Goal: Check status: Check status

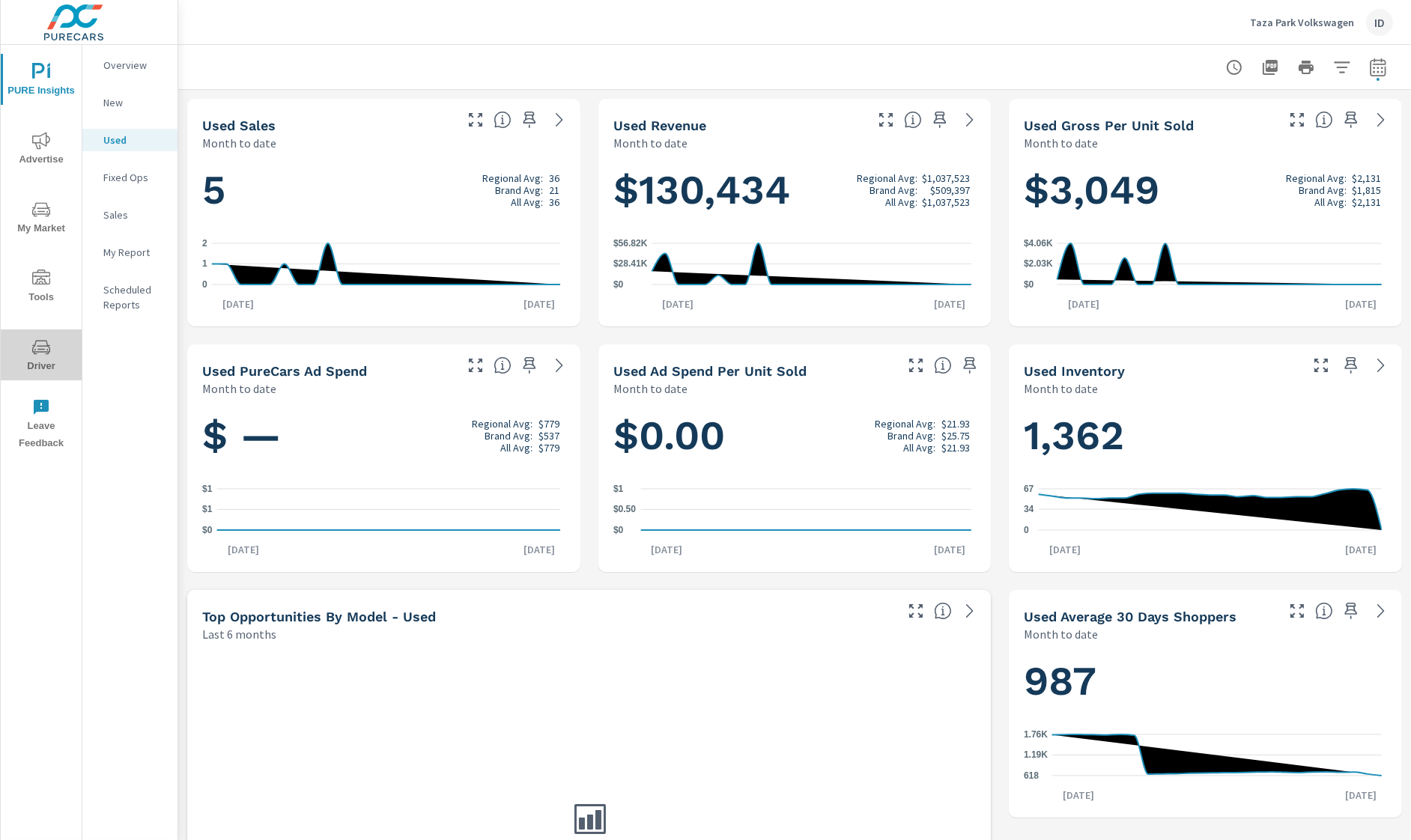
click at [48, 338] on icon "nav menu" at bounding box center [41, 347] width 18 height 18
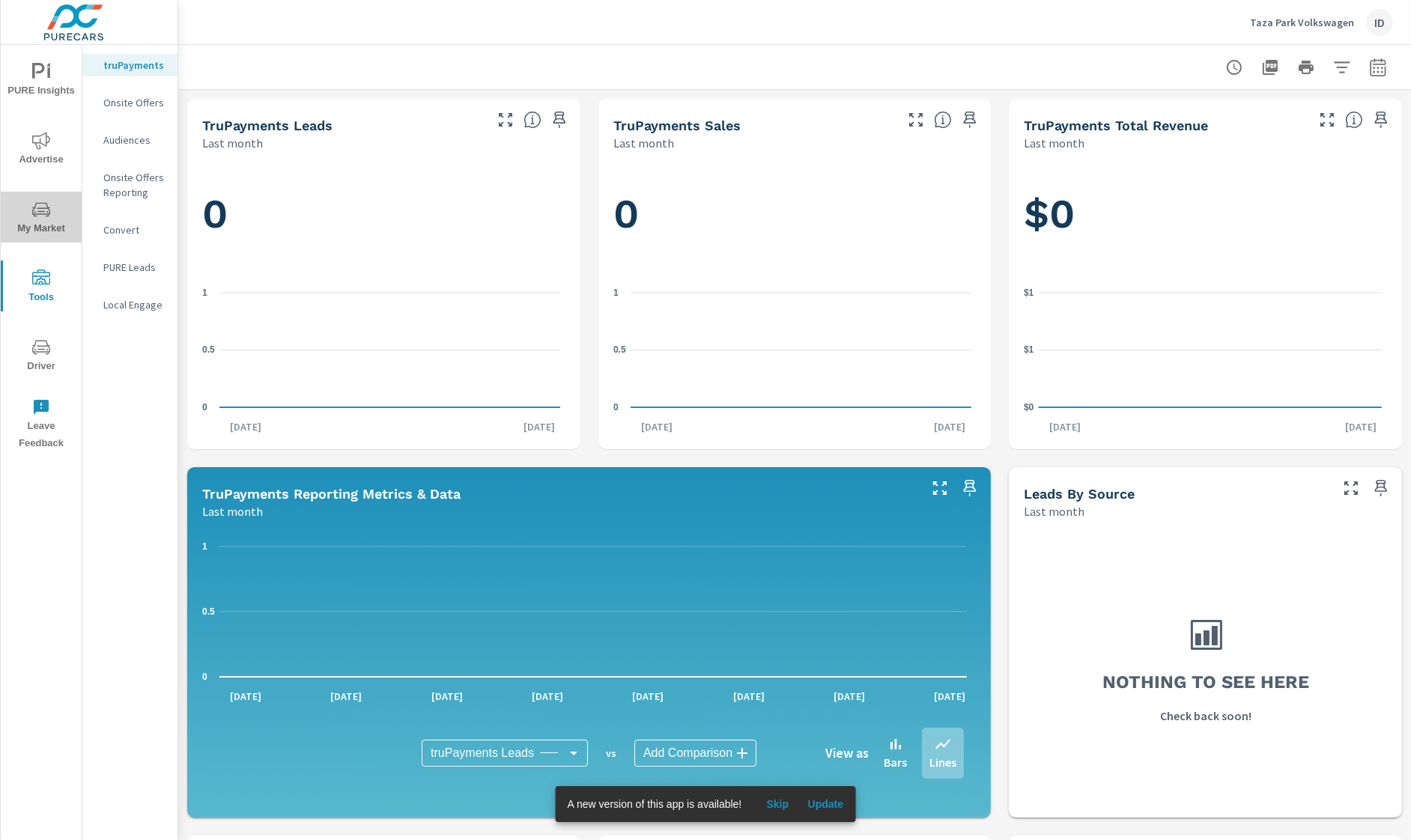
click at [30, 230] on span "My Market" at bounding box center [41, 219] width 72 height 37
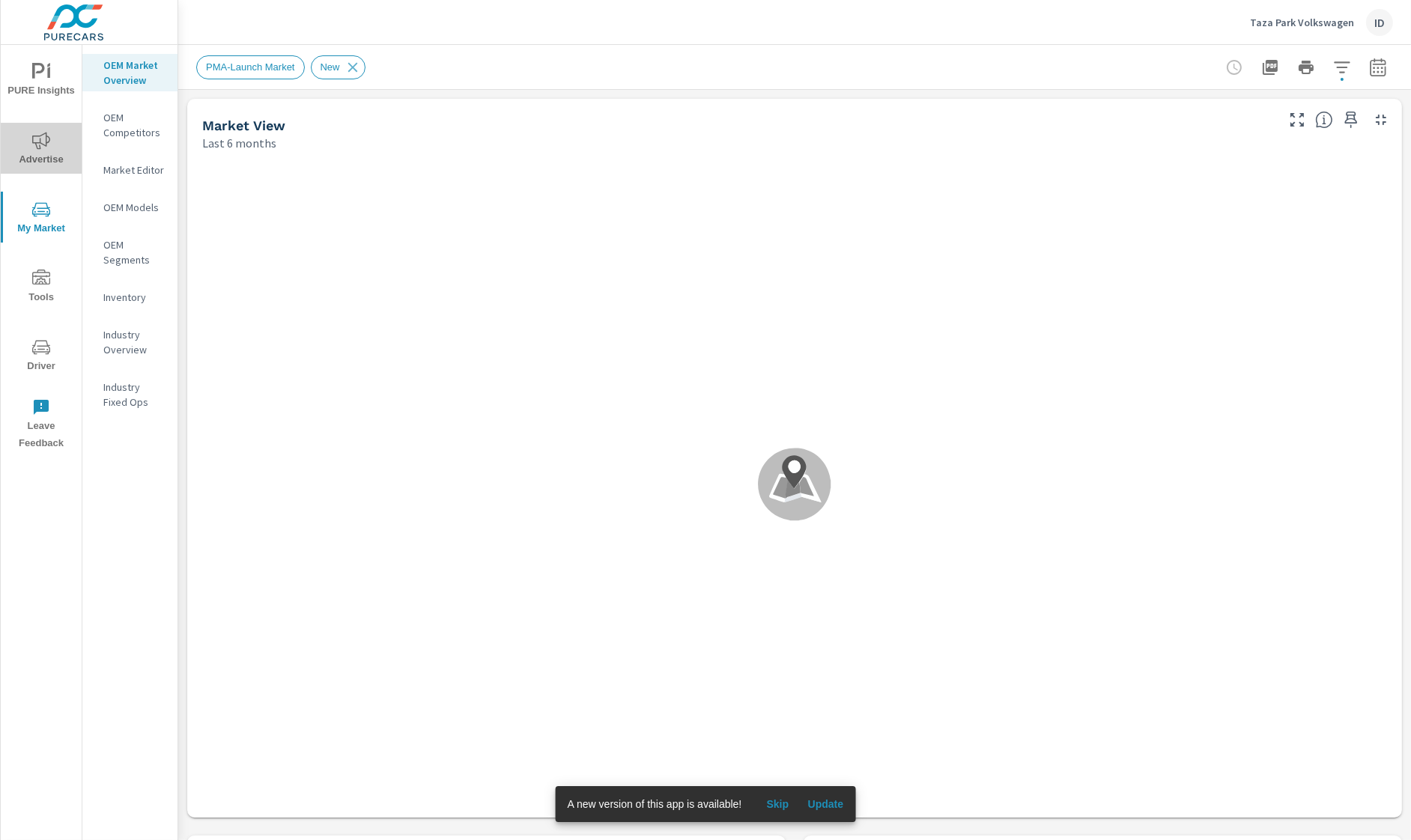
click at [38, 154] on span "Advertise" at bounding box center [41, 150] width 72 height 37
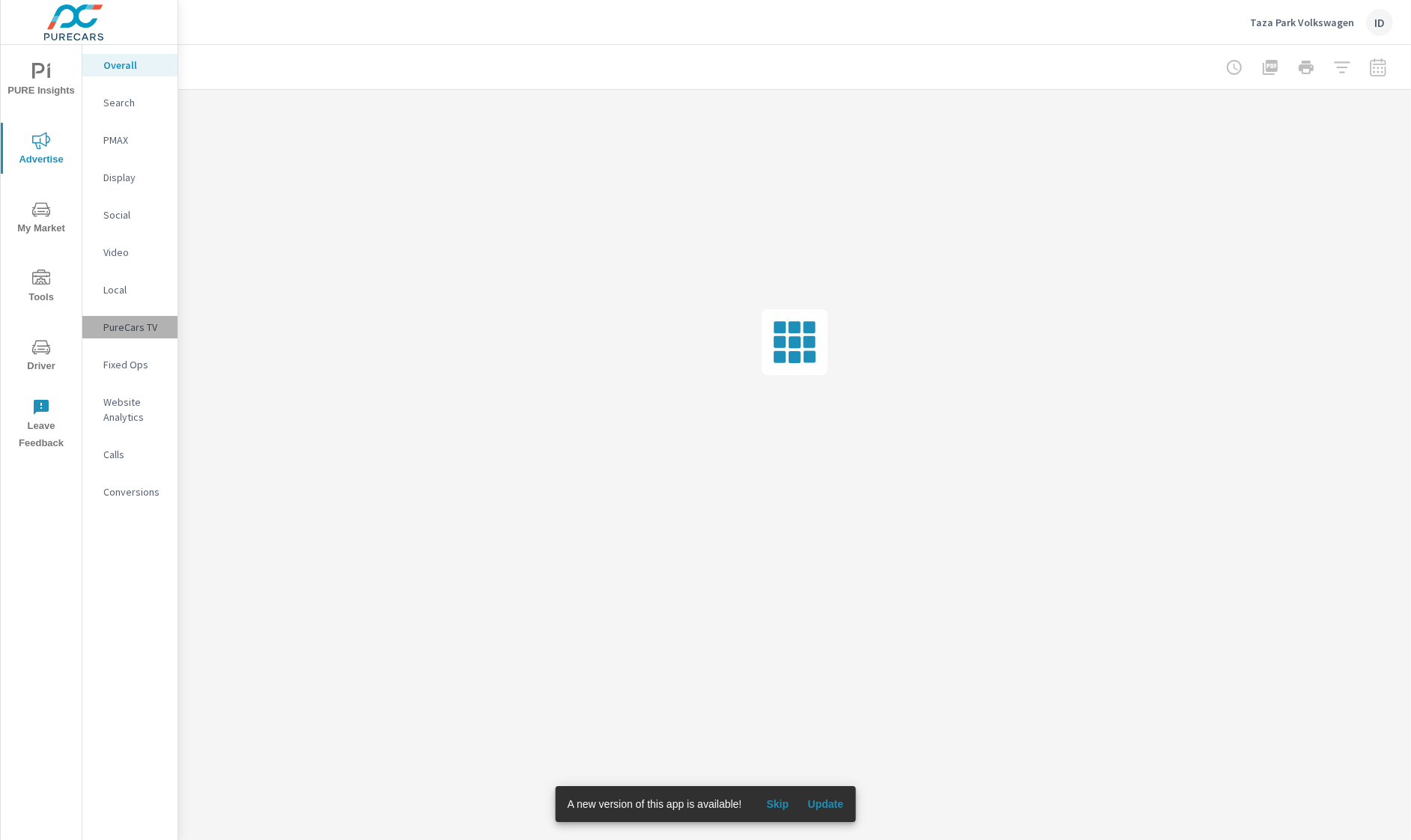
click at [133, 331] on p "PureCars TV" at bounding box center [134, 326] width 62 height 15
click at [827, 810] on button "Update" at bounding box center [824, 804] width 48 height 24
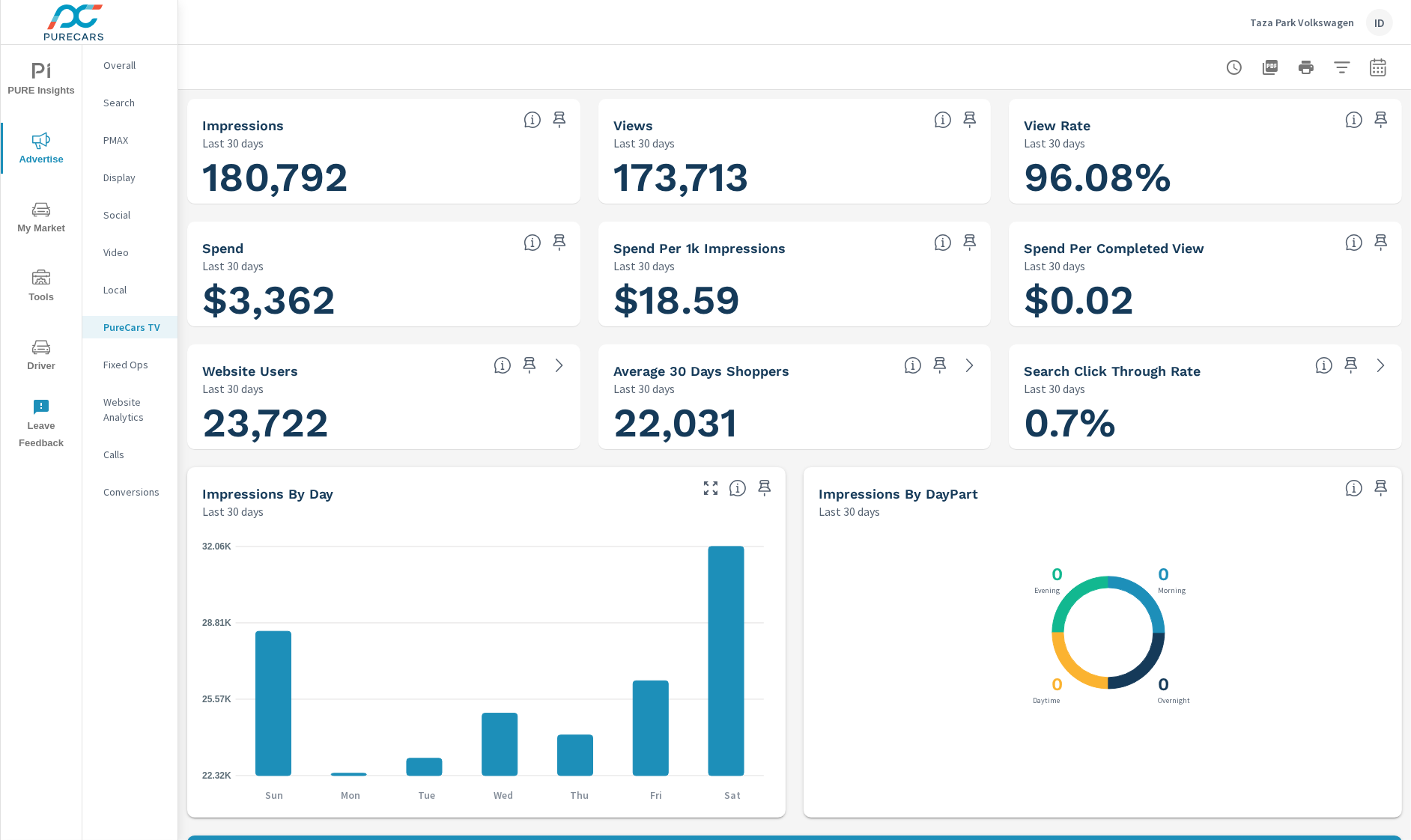
click at [125, 50] on nav "Overall Search PMAX Display Social Video Local PureCars TV Fixed Ops Website An…" at bounding box center [131, 285] width 95 height 479
click at [131, 59] on p "Overall" at bounding box center [134, 64] width 62 height 15
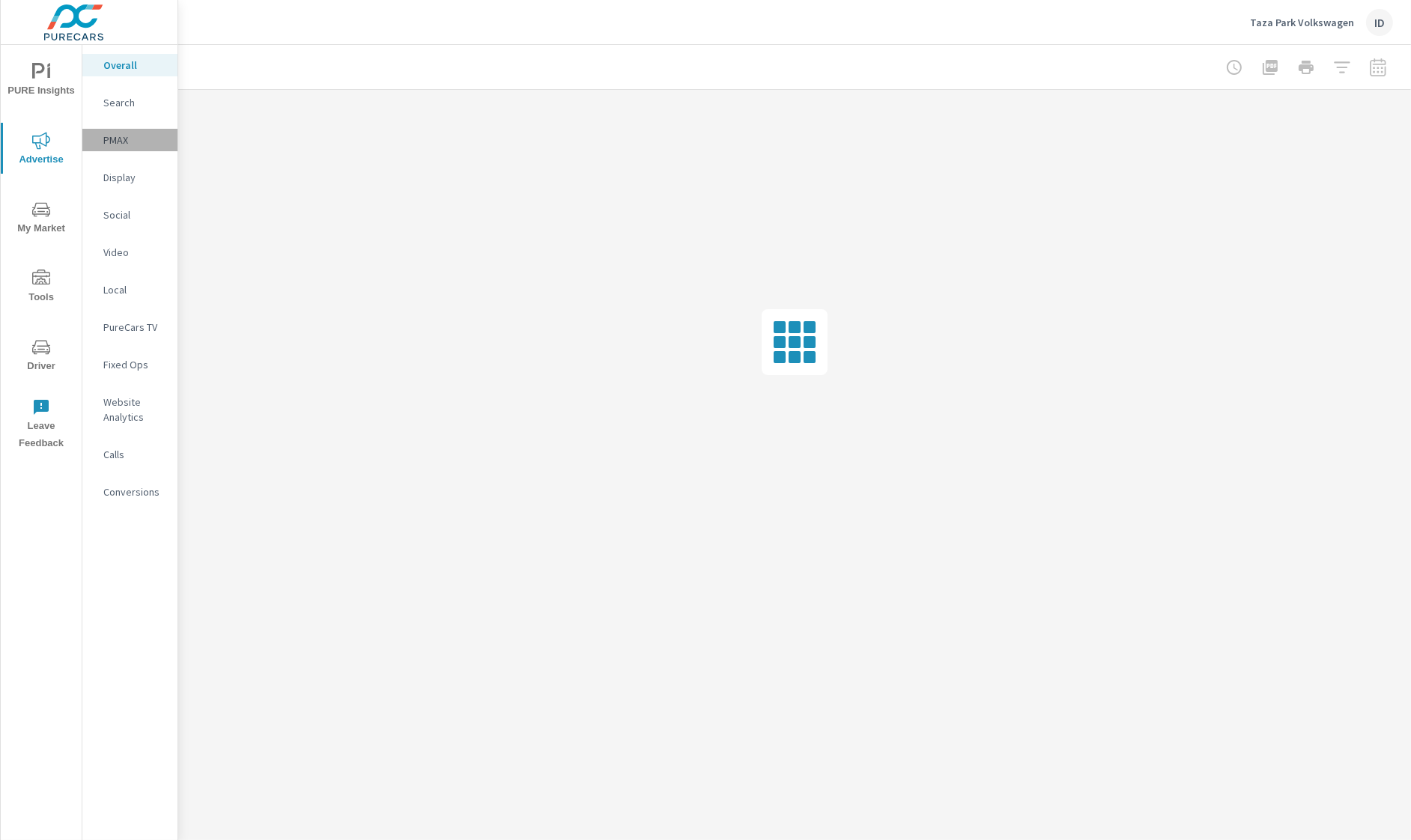
click at [126, 141] on p "PMAX" at bounding box center [134, 139] width 62 height 15
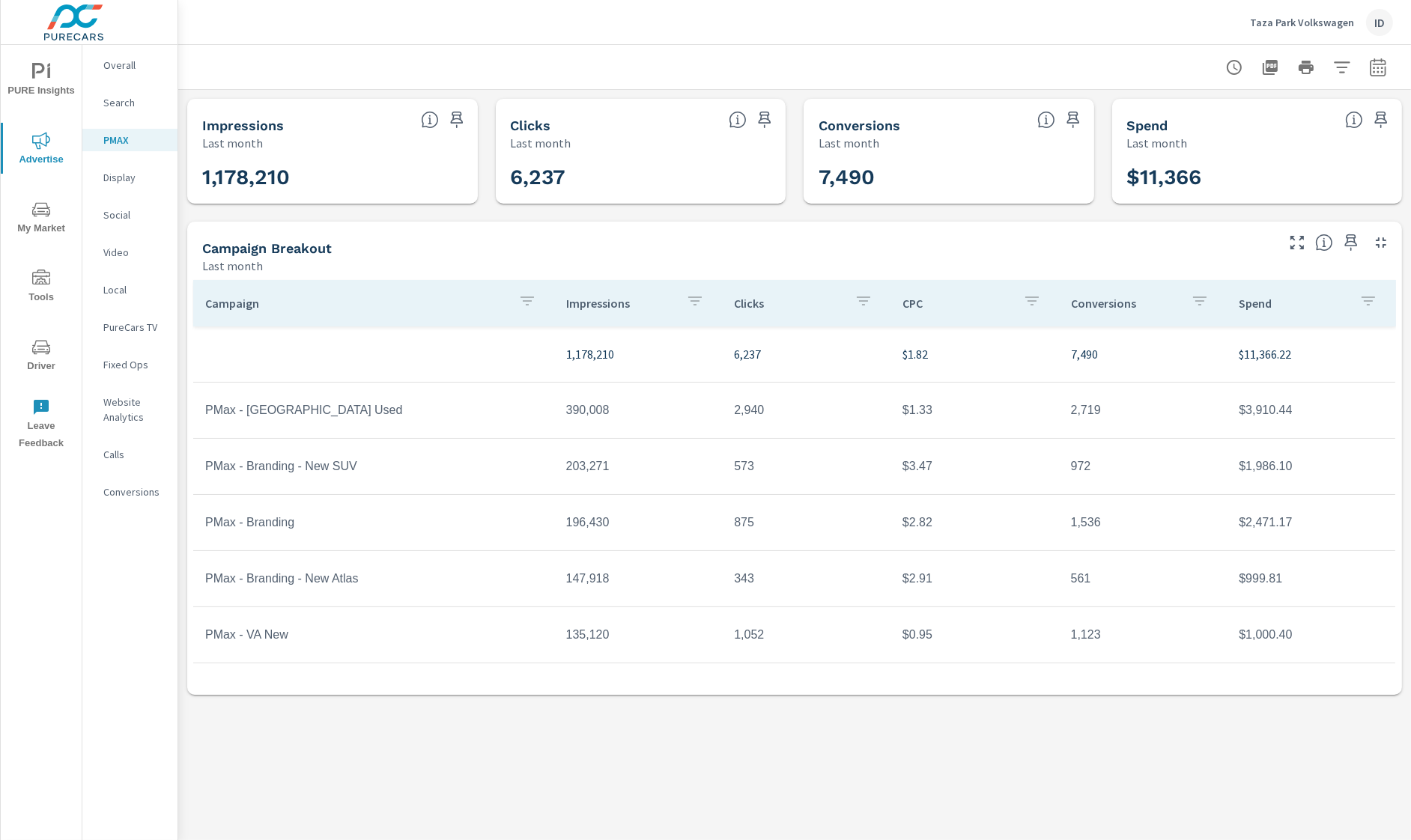
click at [1374, 73] on icon "button" at bounding box center [1378, 67] width 18 height 18
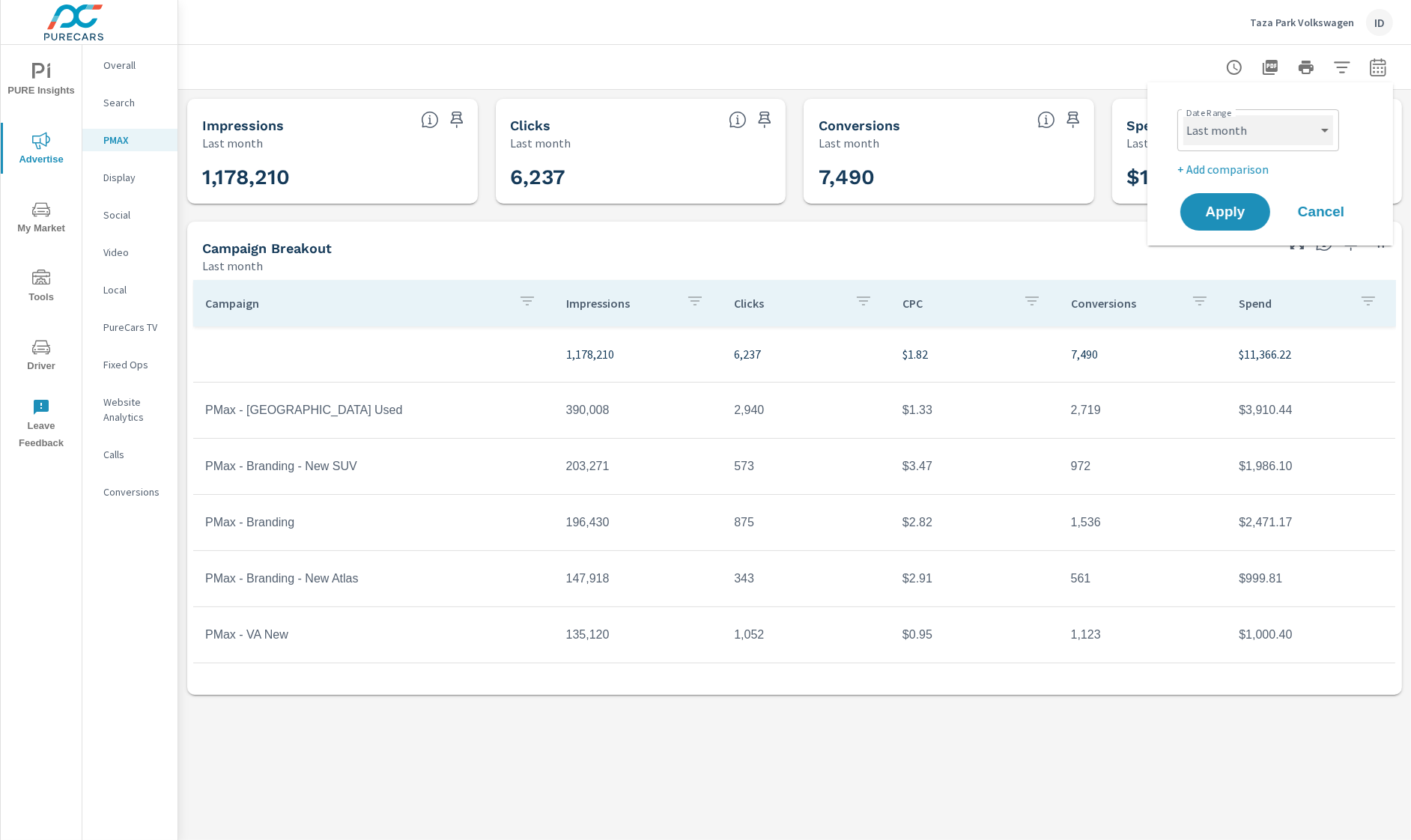
click at [1276, 142] on select "Custom [DATE] Last week Last 7 days Last 14 days Last 30 days Last 45 days Last…" at bounding box center [1258, 130] width 150 height 30
click at [1183, 115] on select "Custom [DATE] Last week Last 7 days Last 14 days Last 30 days Last 45 days Last…" at bounding box center [1258, 130] width 150 height 30
select select "Month to date"
click at [1227, 221] on button "Apply" at bounding box center [1224, 211] width 93 height 39
